Goal: Check status: Check status

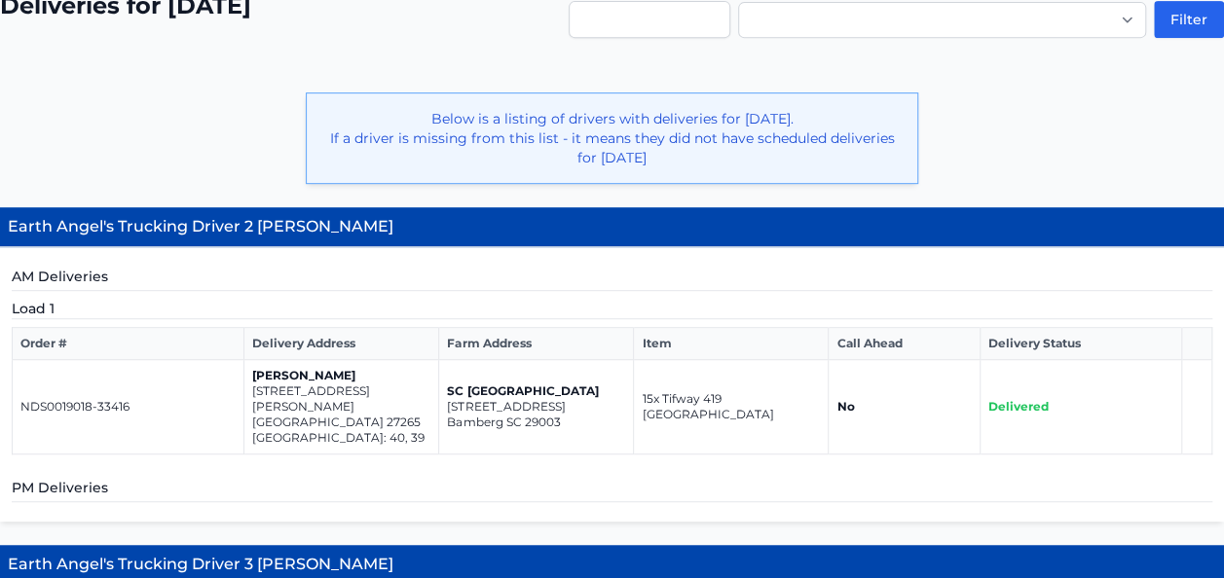
scroll to position [389, 0]
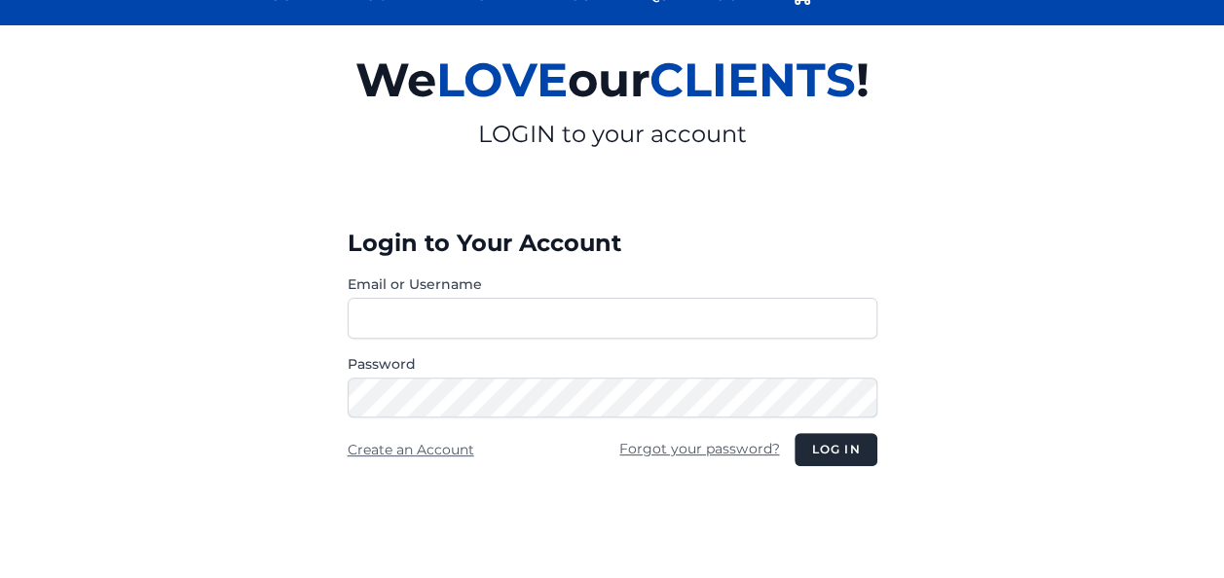
scroll to position [292, 0]
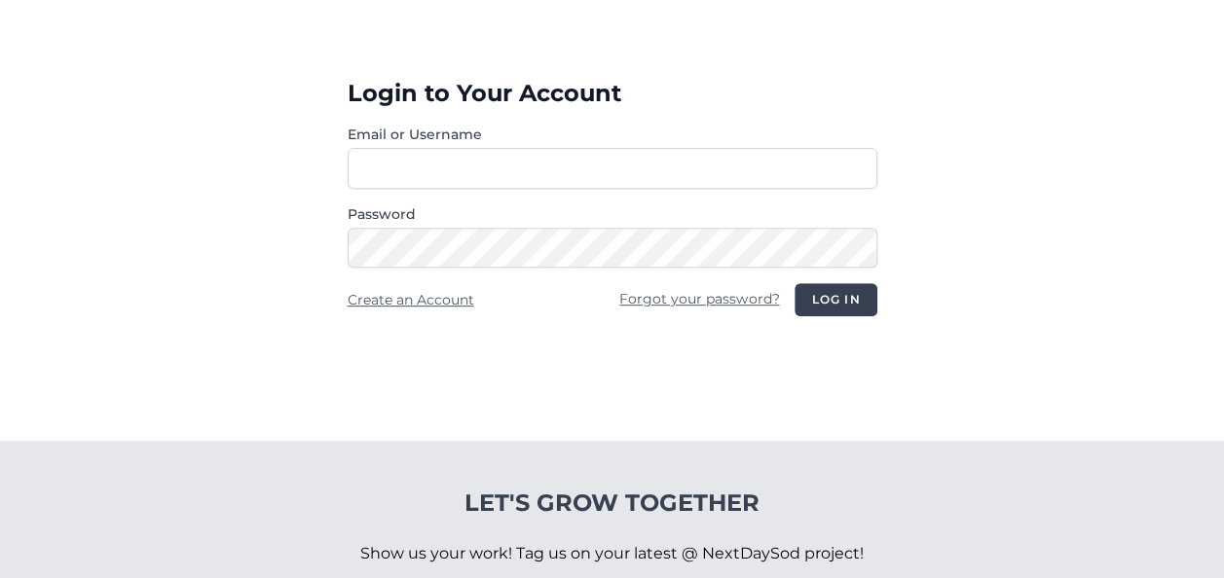
type input "**********"
click at [840, 303] on button "Log in" at bounding box center [835, 299] width 82 height 33
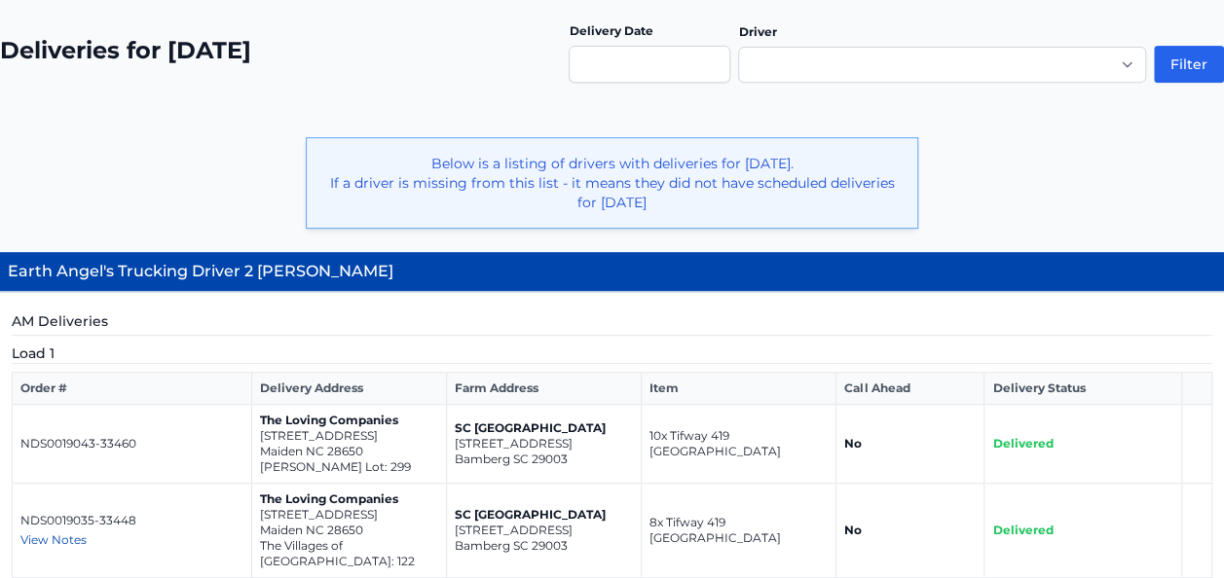
scroll to position [98, 0]
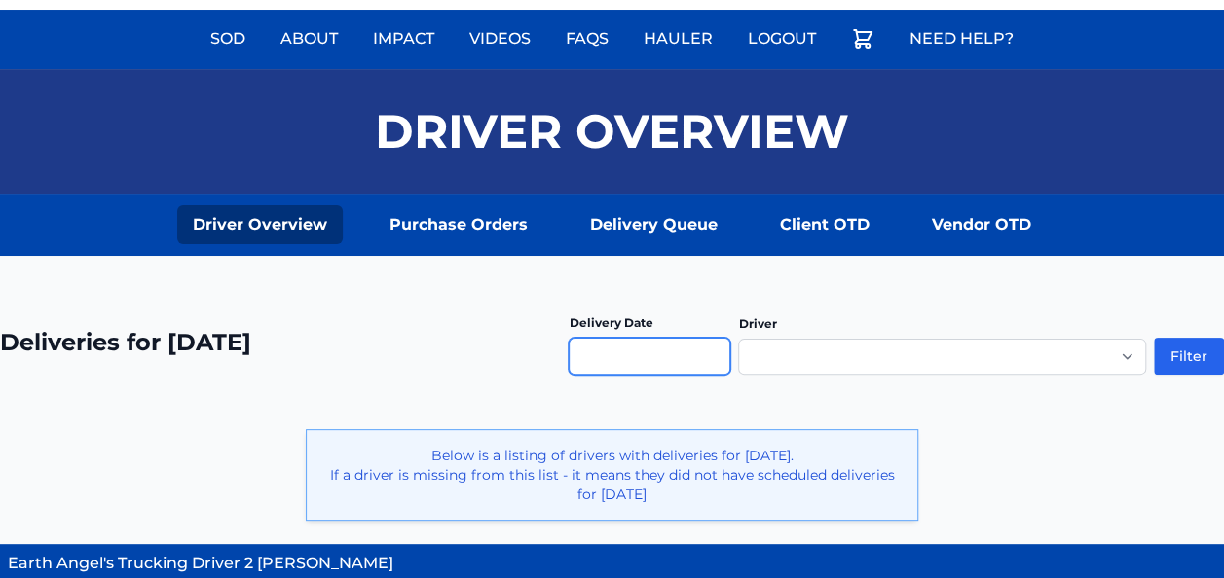
click at [670, 360] on input "text" at bounding box center [649, 356] width 162 height 37
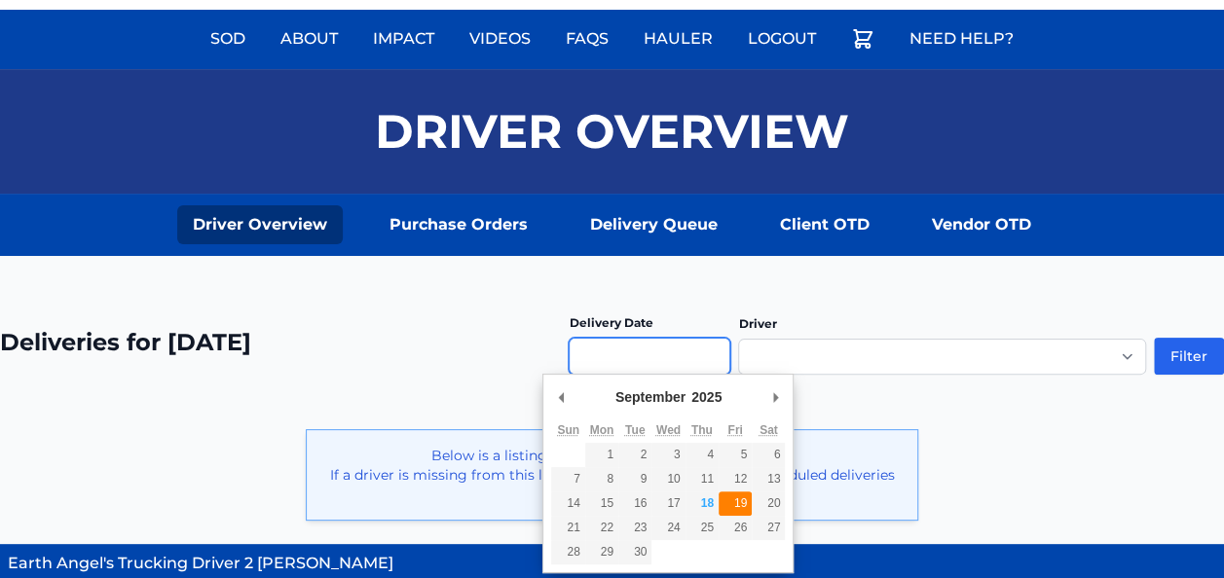
type input "**********"
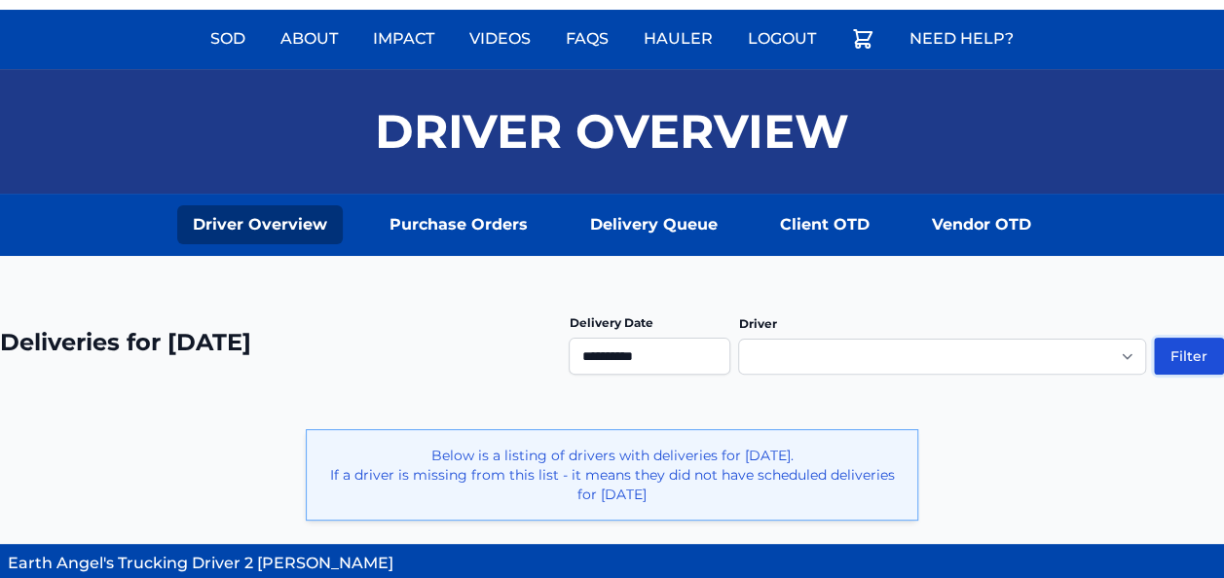
click at [1172, 349] on button "Filter" at bounding box center [1188, 356] width 70 height 37
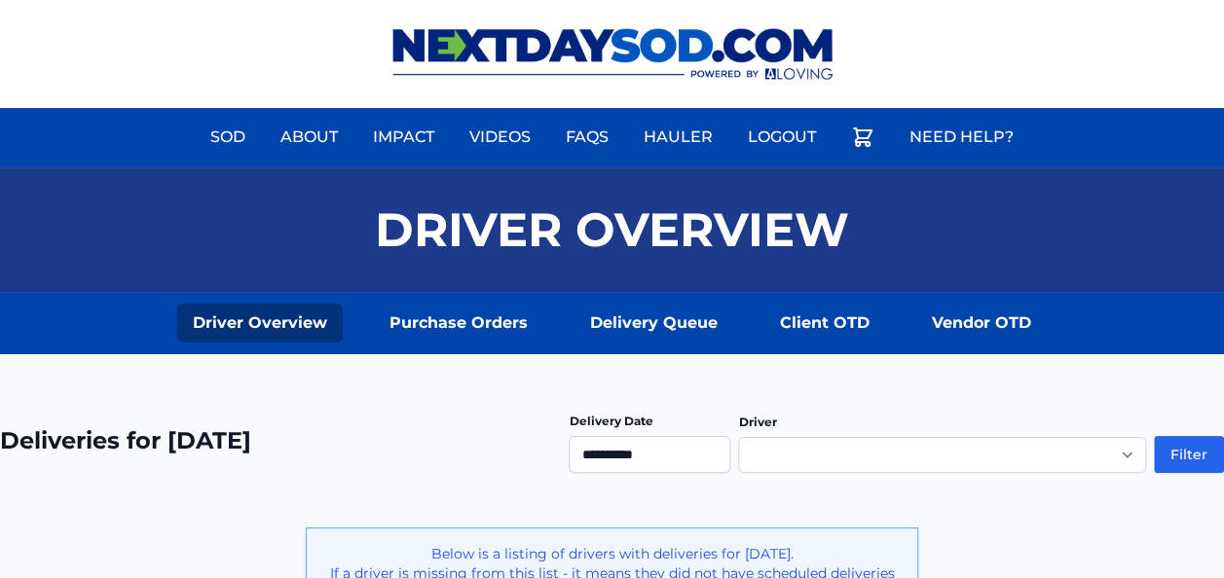
scroll to position [97, 0]
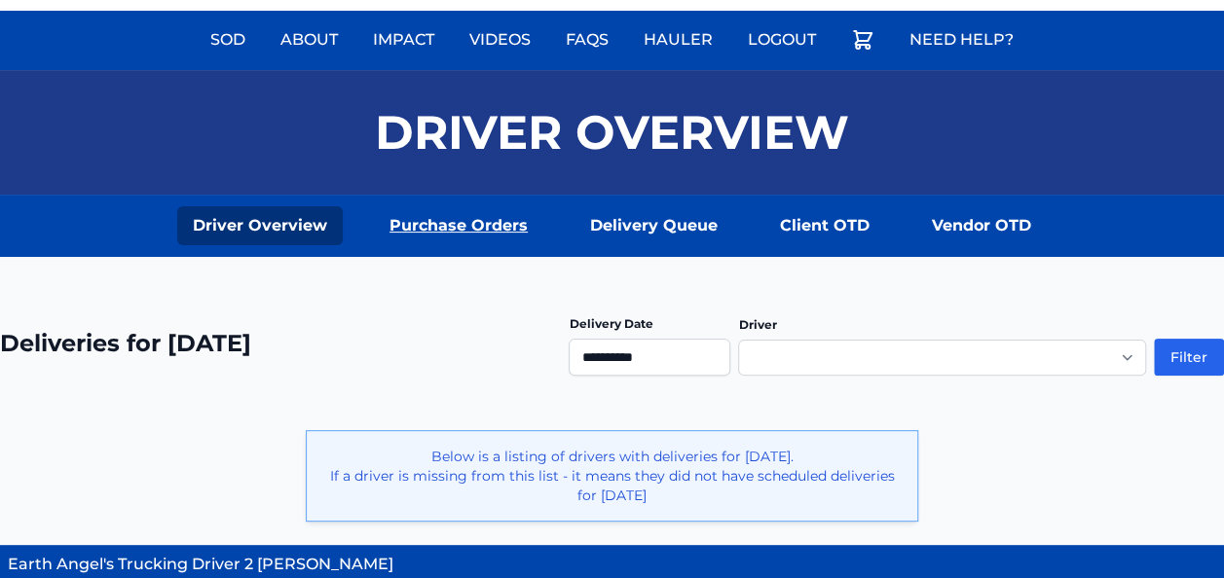
click at [483, 228] on link "Purchase Orders" at bounding box center [458, 225] width 169 height 39
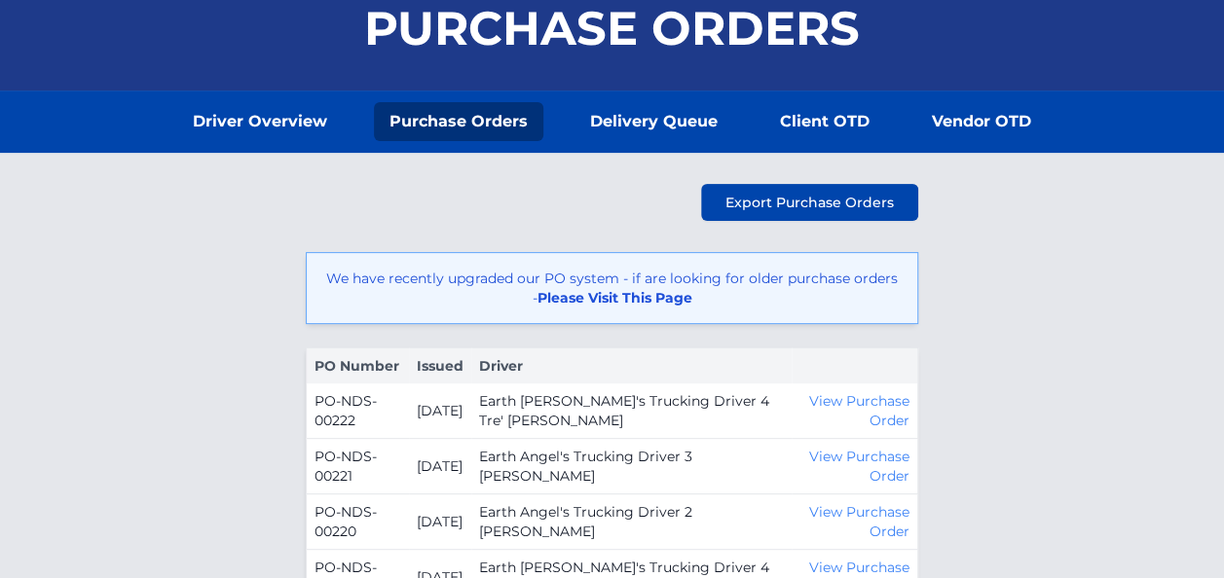
scroll to position [389, 0]
